Goal: Task Accomplishment & Management: Manage account settings

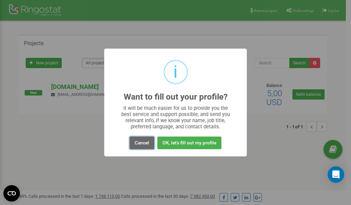
click at [139, 142] on button "Cancel" at bounding box center [141, 143] width 25 height 13
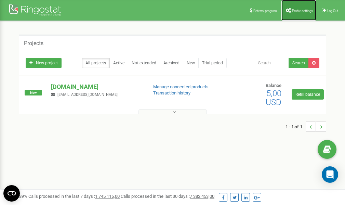
click at [299, 11] on span "Profile settings" at bounding box center [302, 11] width 21 height 4
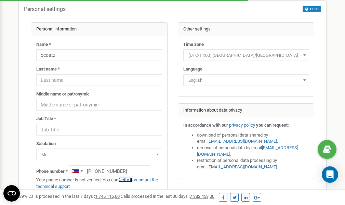
click at [127, 179] on link "verify it" at bounding box center [125, 179] width 14 height 5
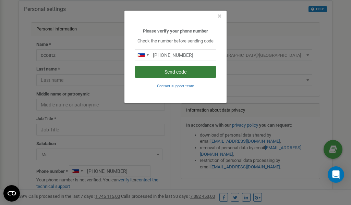
click at [186, 74] on button "Send code" at bounding box center [175, 72] width 81 height 12
